Goal: Task Accomplishment & Management: Manage account settings

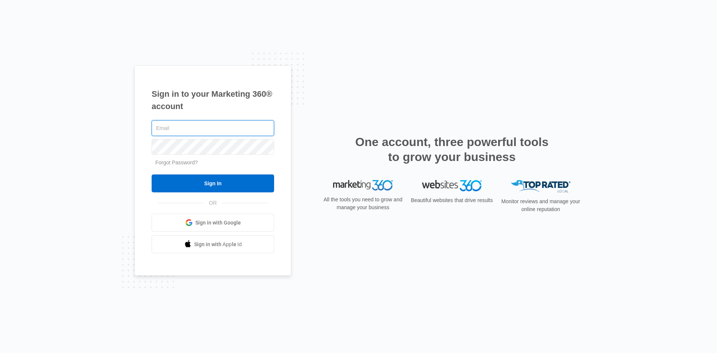
type input "[EMAIL_ADDRESS][DOMAIN_NAME]"
click at [309, 146] on div "Sign in to your Marketing 360® account [EMAIL_ADDRESS][DOMAIN_NAME] Forgot Pass…" at bounding box center [358, 176] width 448 height 222
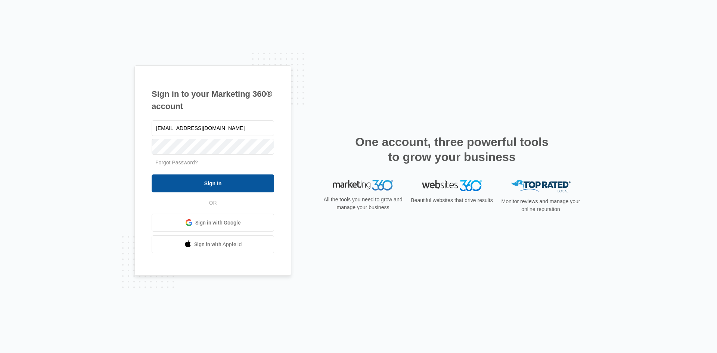
click at [180, 185] on input "Sign In" at bounding box center [213, 183] width 122 height 18
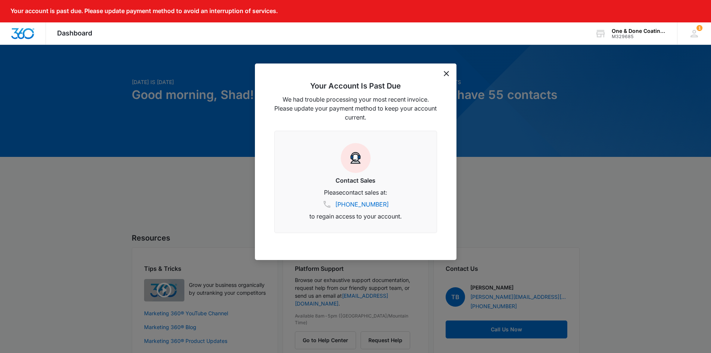
click at [447, 72] on icon "dismiss this dialog" at bounding box center [446, 73] width 5 height 5
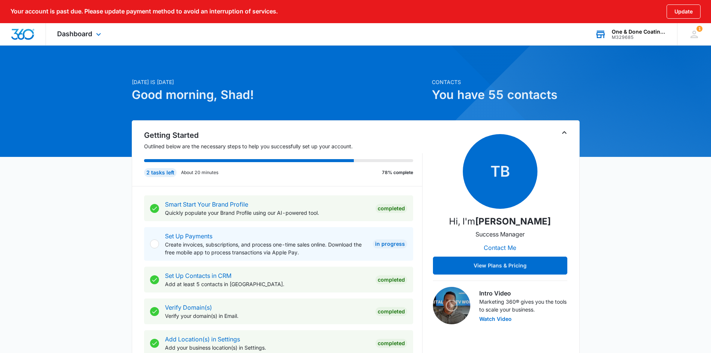
click at [644, 32] on div "One & Done Coatings" at bounding box center [639, 32] width 54 height 6
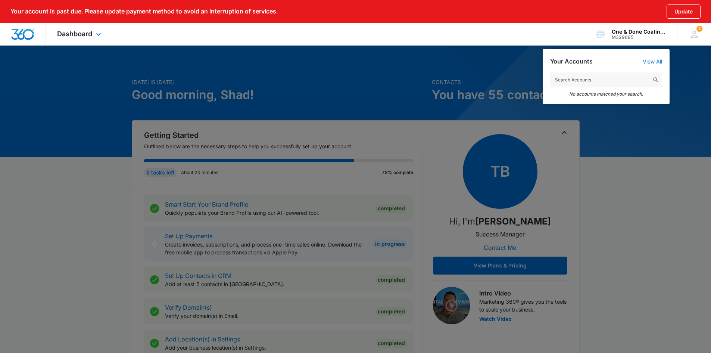
click at [556, 35] on div "Dashboard Apps Reputation Websites Forms CRM Email Social Payments POS Content …" at bounding box center [355, 34] width 711 height 22
click at [695, 123] on div at bounding box center [355, 176] width 711 height 353
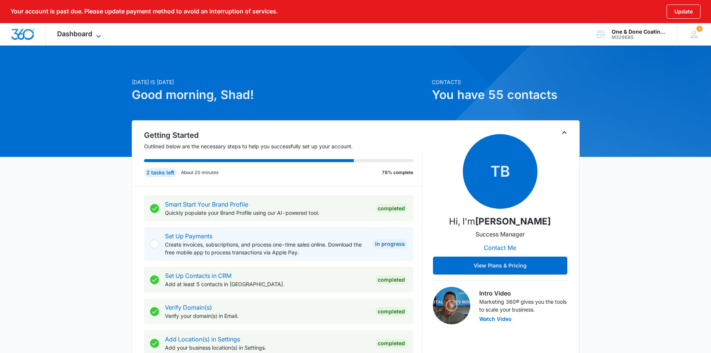
click at [99, 31] on div "Dashboard Apps Reputation Websites Forms CRM Email Social Payments POS Content …" at bounding box center [80, 34] width 68 height 22
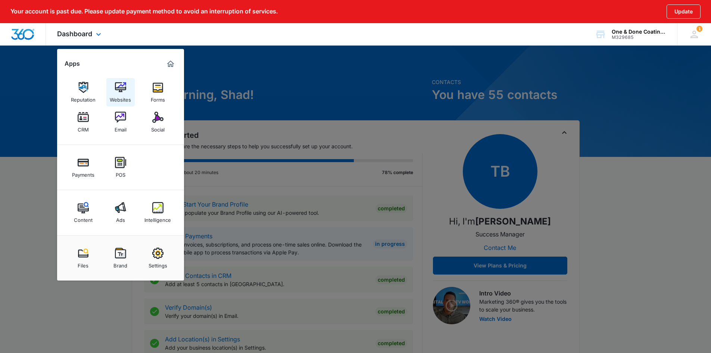
click at [116, 92] on img at bounding box center [120, 87] width 11 height 11
